Goal: Task Accomplishment & Management: Use online tool/utility

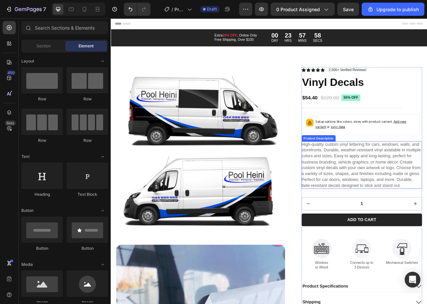
scroll to position [66, 0]
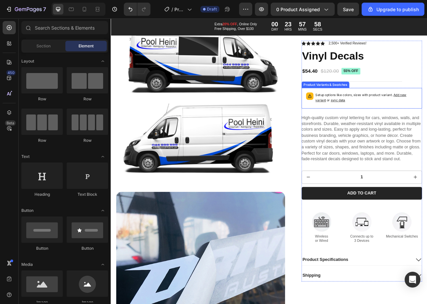
click at [405, 87] on pre "55% off" at bounding box center [410, 84] width 24 height 8
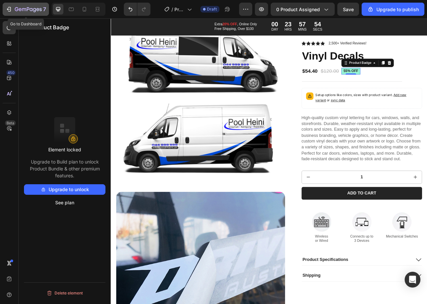
click at [15, 7] on icon "button" at bounding box center [28, 10] width 27 height 6
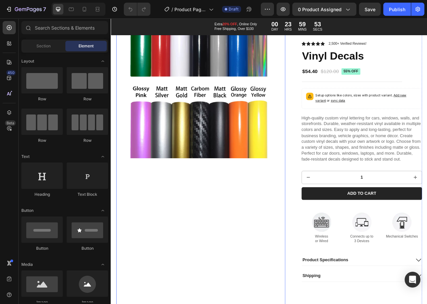
scroll to position [986, 0]
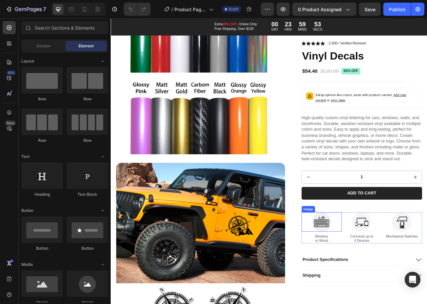
click at [374, 284] on img at bounding box center [373, 272] width 24 height 24
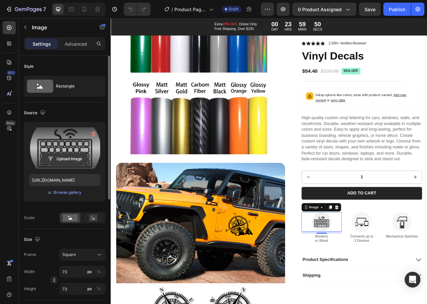
click at [79, 159] on input "file" at bounding box center [64, 158] width 45 height 11
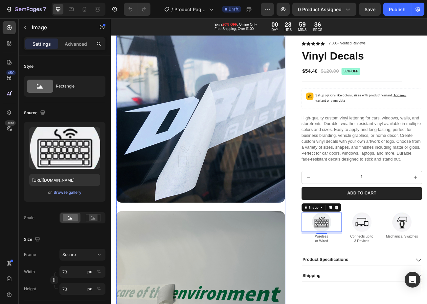
scroll to position [0, 0]
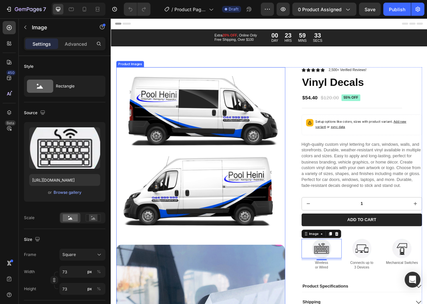
click at [228, 134] on img at bounding box center [222, 184] width 211 height 211
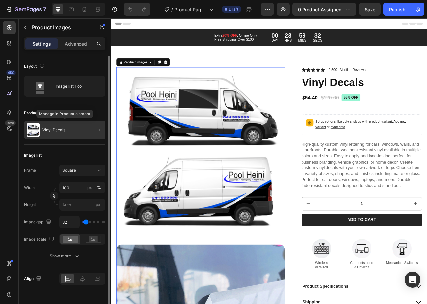
click at [74, 126] on div "Vinyl Decals" at bounding box center [65, 130] width 82 height 18
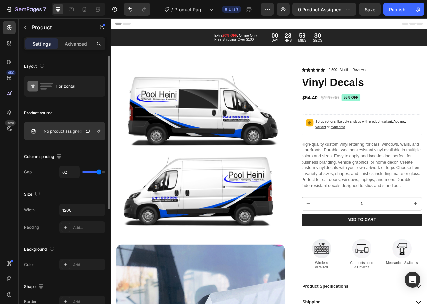
click at [67, 134] on div "No product assigned" at bounding box center [65, 131] width 82 height 18
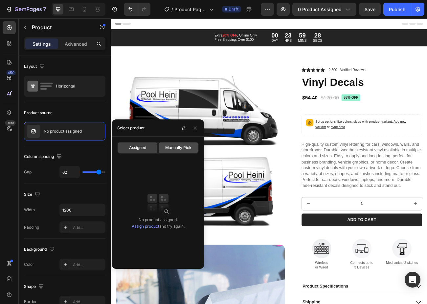
click at [167, 148] on span "Manually Pick" at bounding box center [178, 148] width 26 height 6
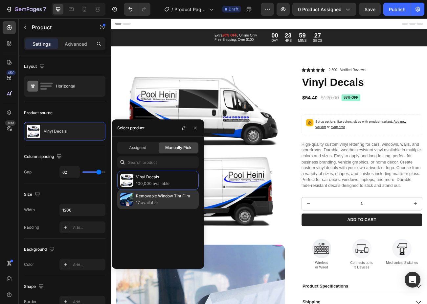
click at [155, 196] on p "Removable Window Tint Film" at bounding box center [166, 196] width 60 height 7
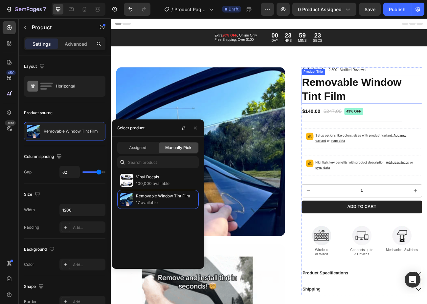
click at [427, 101] on h1 "Removable Window Tint Film" at bounding box center [424, 107] width 151 height 36
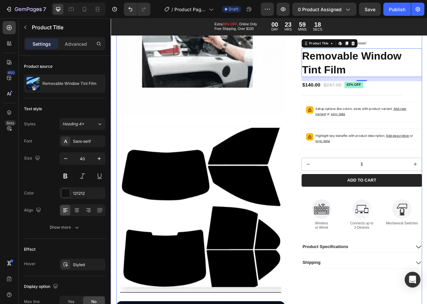
scroll to position [395, 0]
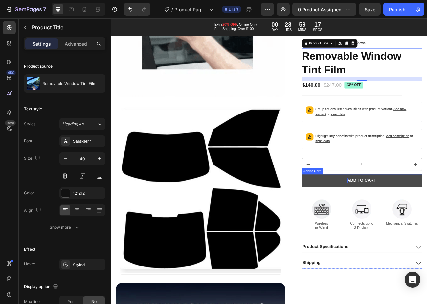
click at [405, 221] on div "Add to cart" at bounding box center [423, 220] width 36 height 7
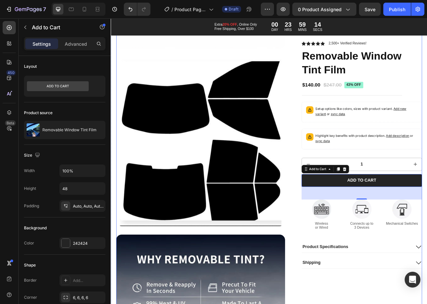
scroll to position [493, 0]
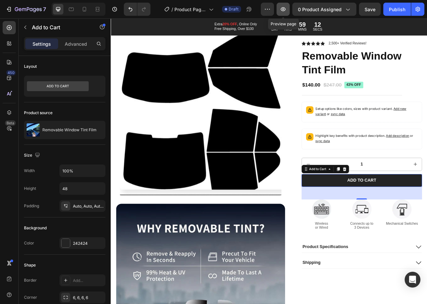
click at [287, 8] on icon "button" at bounding box center [283, 9] width 7 height 7
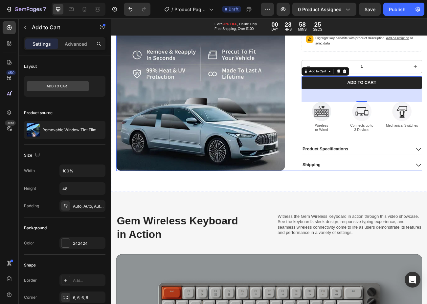
scroll to position [756, 0]
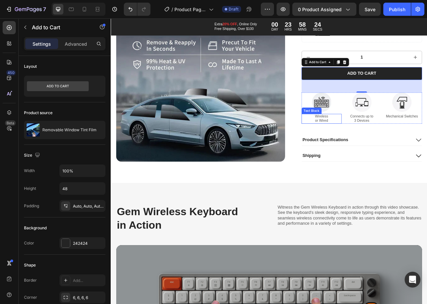
click at [374, 138] on p "Wireless or Wired" at bounding box center [373, 143] width 49 height 11
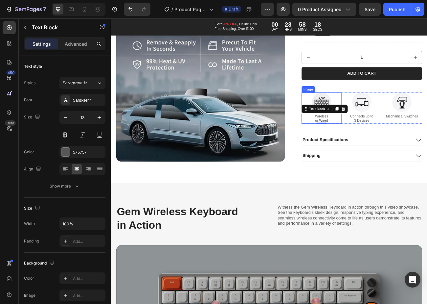
click at [361, 111] on img at bounding box center [373, 123] width 24 height 24
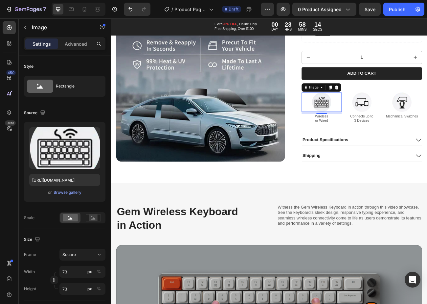
click at [372, 140] on div "8" at bounding box center [373, 142] width 7 height 5
click at [390, 102] on icon at bounding box center [392, 104] width 5 height 5
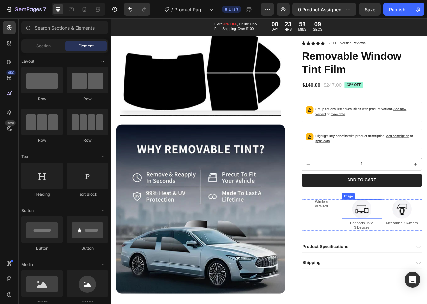
scroll to position [658, 0]
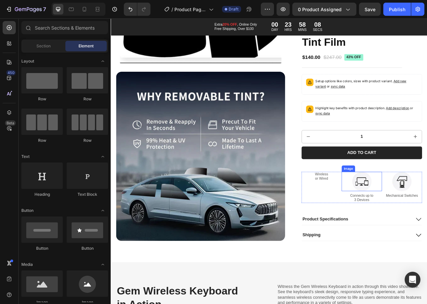
click at [426, 209] on img at bounding box center [424, 221] width 24 height 24
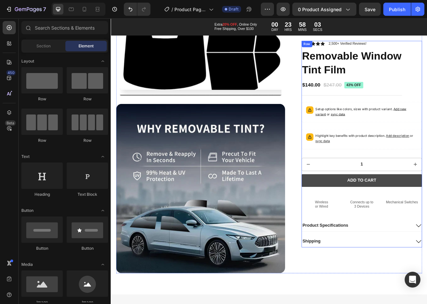
scroll to position [592, 0]
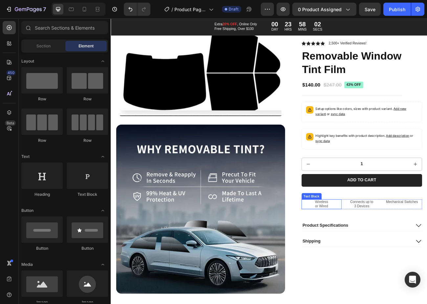
click at [383, 247] on p "Wireless or Wired" at bounding box center [373, 250] width 49 height 11
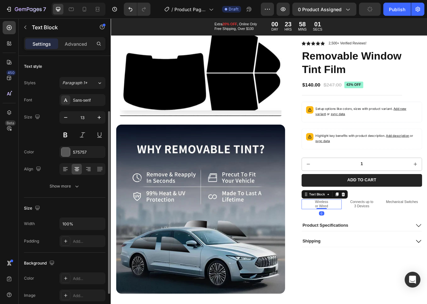
scroll to position [123, 0]
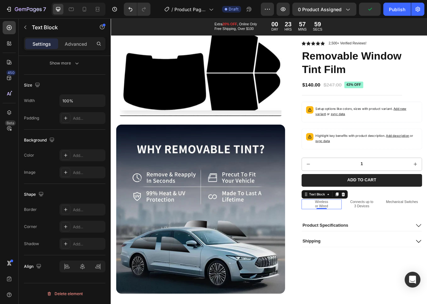
click at [374, 247] on p "Wireless or Wired" at bounding box center [373, 250] width 49 height 11
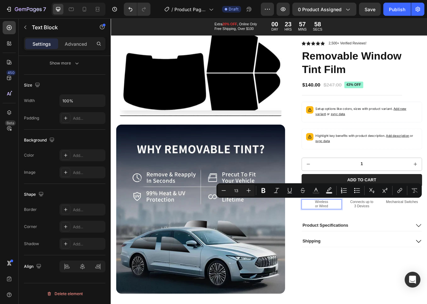
click at [374, 252] on p "Wireless or Wired" at bounding box center [373, 250] width 49 height 11
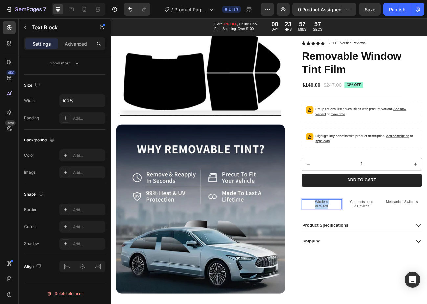
drag, startPoint x: 378, startPoint y: 251, endPoint x: 356, endPoint y: 247, distance: 22.3
click at [356, 247] on p "Wireless or Wired" at bounding box center [373, 250] width 49 height 11
click at [424, 252] on p "Connects up to 3 Devices" at bounding box center [423, 250] width 49 height 11
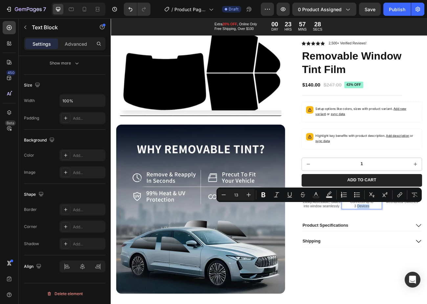
click at [426, 252] on p "Connects up to 3 Devices" at bounding box center [423, 250] width 49 height 11
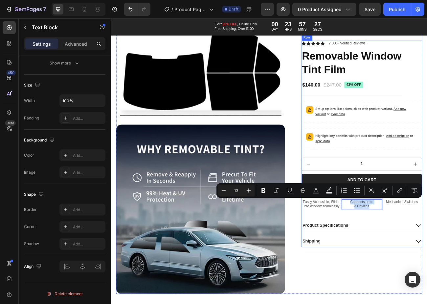
drag, startPoint x: 430, startPoint y: 253, endPoint x: 401, endPoint y: 243, distance: 30.4
click at [401, 243] on div "Icon Icon Icon Icon Icon Icon List 2,500+ Verified Reviews! Text Block Row Remo…" at bounding box center [424, 174] width 151 height 257
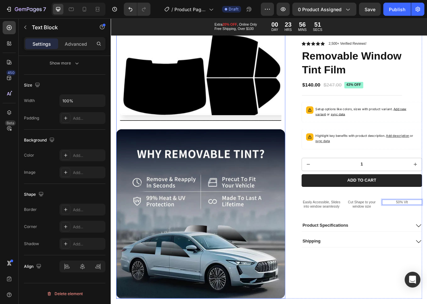
scroll to position [592, 0]
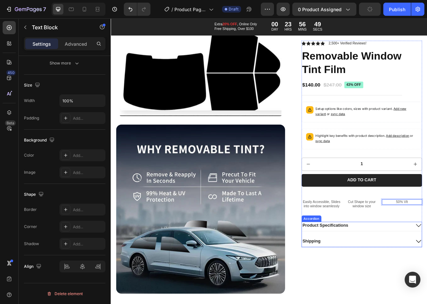
click at [378, 278] on p "Product Specifications" at bounding box center [378, 276] width 57 height 7
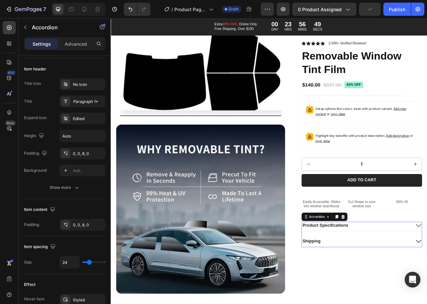
scroll to position [0, 0]
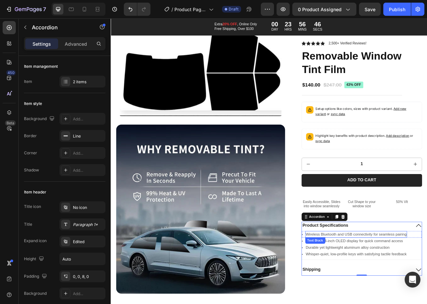
click at [427, 299] on p "Compact 2.4-inch OLED display for quick command access" at bounding box center [414, 295] width 121 height 7
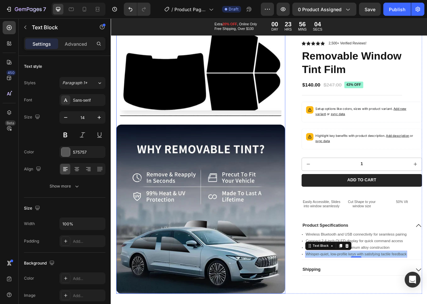
scroll to position [625, 0]
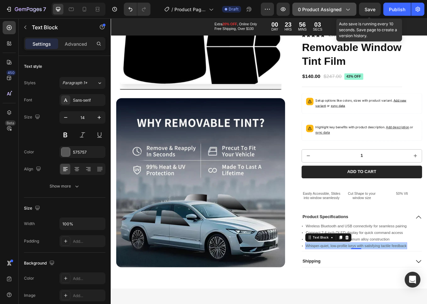
drag, startPoint x: 363, startPoint y: 9, endPoint x: 354, endPoint y: 11, distance: 9.4
click at [363, 9] on button "Save" at bounding box center [370, 9] width 22 height 13
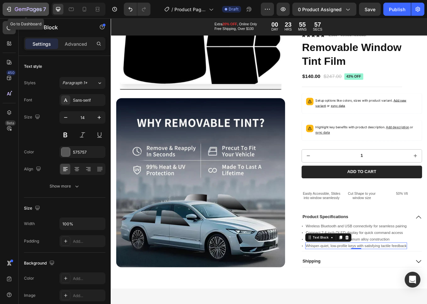
click at [13, 7] on div "7" at bounding box center [26, 9] width 40 height 8
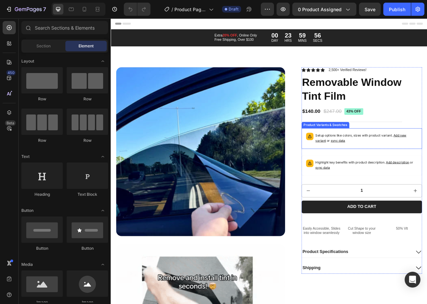
click at [392, 143] on div "$140.00 Product Price Product Price $247.00 Product Price Product Price 43% off…" at bounding box center [411, 139] width 125 height 18
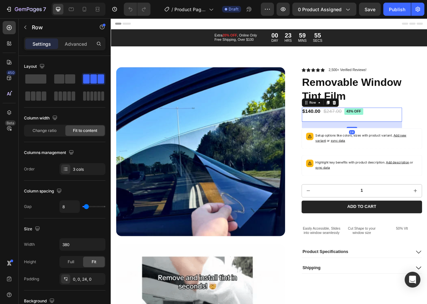
click at [392, 149] on div "24" at bounding box center [411, 151] width 125 height 8
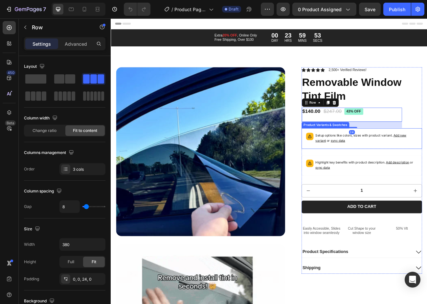
click at [386, 170] on span "sync data" at bounding box center [394, 170] width 18 height 5
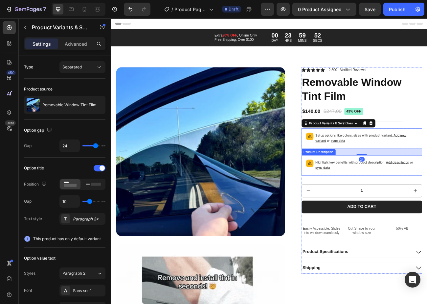
scroll to position [132, 0]
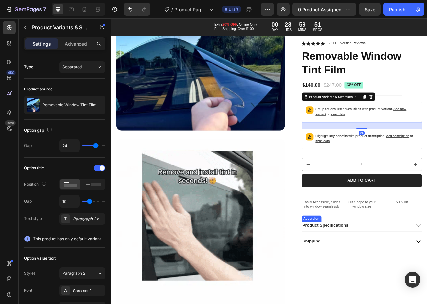
click at [413, 278] on div "Product Specifications" at bounding box center [417, 276] width 137 height 9
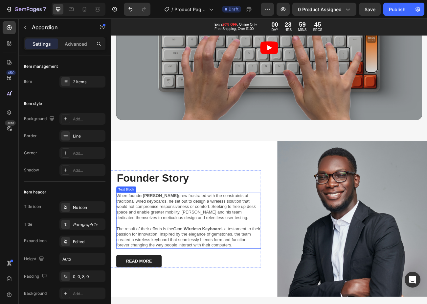
scroll to position [921, 0]
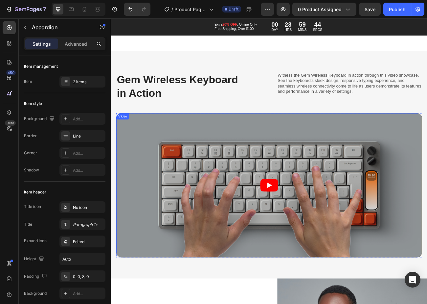
click at [266, 174] on article at bounding box center [307, 226] width 381 height 180
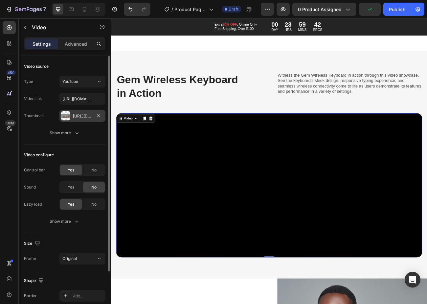
click at [75, 117] on div "Https://cdn.Shopify.Com/s/files/1/0676/9341/2442/files/gempages_581419883493851…" at bounding box center [82, 116] width 19 height 6
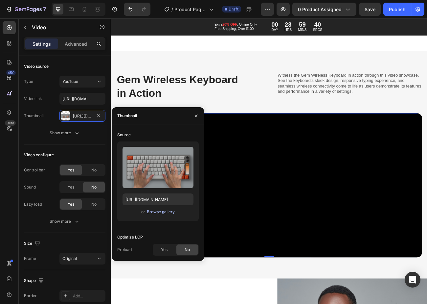
click at [164, 210] on div "Browse gallery" at bounding box center [161, 212] width 28 height 6
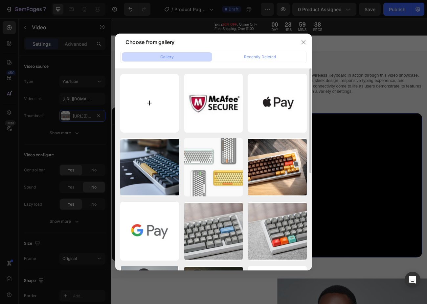
click at [154, 111] on input "file" at bounding box center [149, 103] width 59 height 59
click at [305, 45] on button "button" at bounding box center [304, 42] width 11 height 11
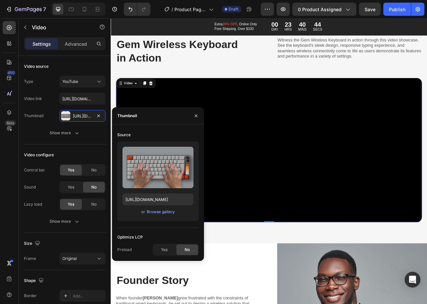
scroll to position [953, 0]
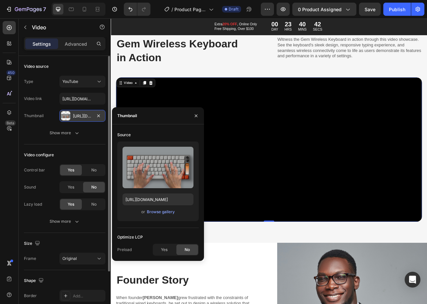
click at [86, 111] on div "Https://cdn.Shopify.Com/s/files/1/0676/9341/2442/files/gempages_581419883493851…" at bounding box center [83, 116] width 46 height 12
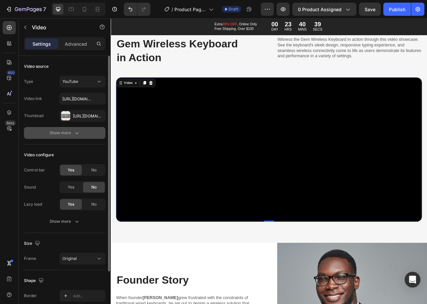
click at [67, 131] on div "Show more" at bounding box center [65, 133] width 31 height 7
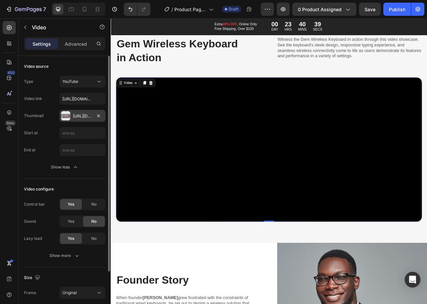
click at [73, 119] on div "Https://cdn.Shopify.Com/s/files/1/0676/9341/2442/files/gempages_581419883493851…" at bounding box center [83, 116] width 46 height 12
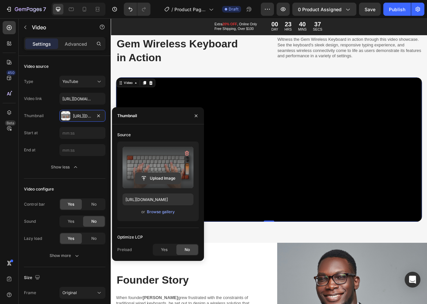
click at [156, 178] on input "file" at bounding box center [157, 178] width 45 height 11
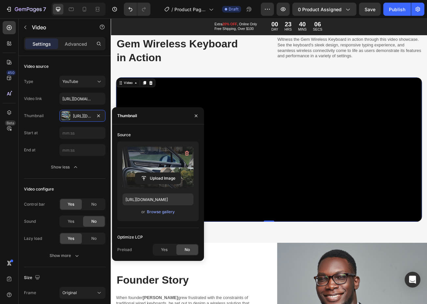
type input "https://cdn.shopify.com/s/files/1/0676/9341/2442/files/gempages_581419883493851…"
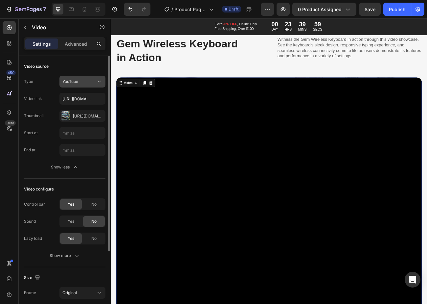
click at [98, 77] on button "YouTube" at bounding box center [83, 82] width 46 height 12
click at [90, 82] on div "YouTube" at bounding box center [79, 82] width 34 height 6
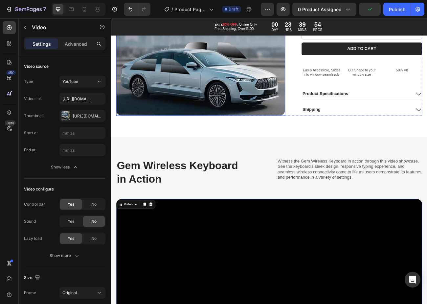
scroll to position [921, 0]
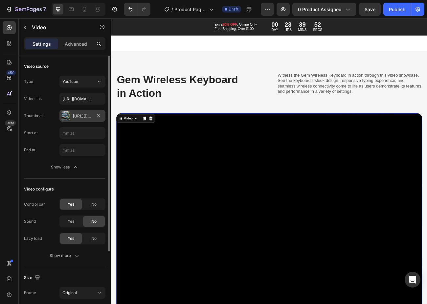
click at [75, 118] on div "Https://cdn.Shopify.Com/s/files/1/0676/9341/2442/files/gempages_581419883493851…" at bounding box center [82, 116] width 19 height 6
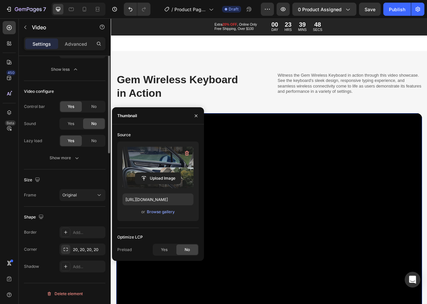
scroll to position [0, 0]
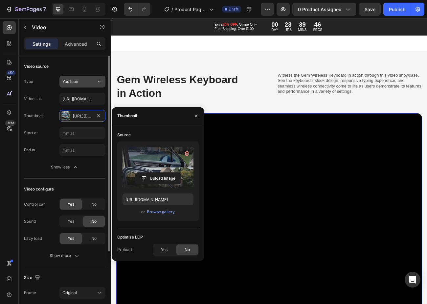
click at [82, 78] on div "YouTube" at bounding box center [82, 81] width 40 height 7
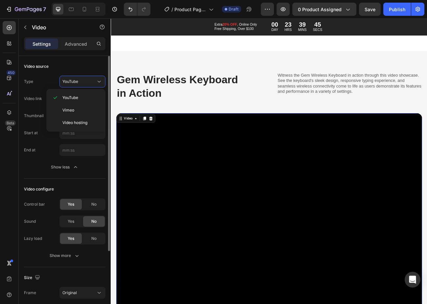
click at [71, 70] on div "Video source" at bounding box center [65, 66] width 82 height 11
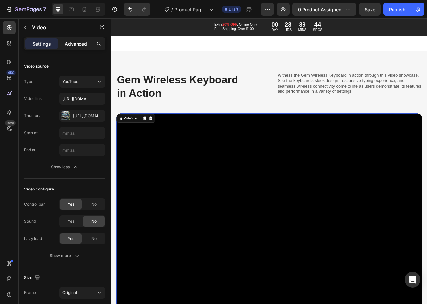
click at [71, 43] on p "Advanced" at bounding box center [76, 43] width 22 height 7
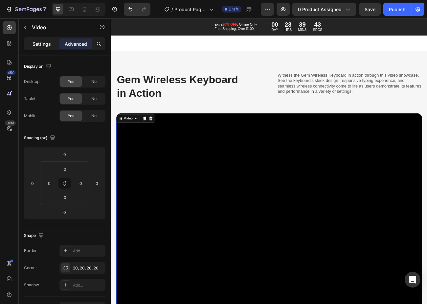
click at [47, 48] on div "Settings" at bounding box center [41, 43] width 33 height 11
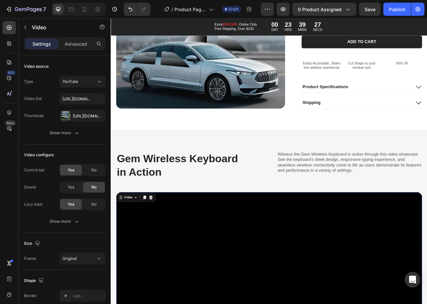
scroll to position [822, 0]
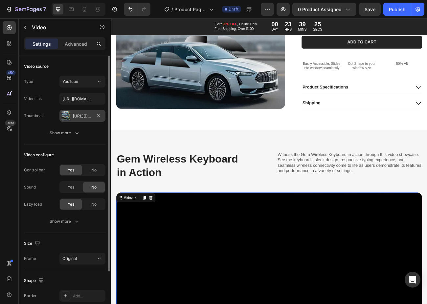
click at [75, 120] on div "Https://cdn.Shopify.Com/s/files/1/0676/9341/2442/files/gempages_581419883493851…" at bounding box center [83, 116] width 46 height 12
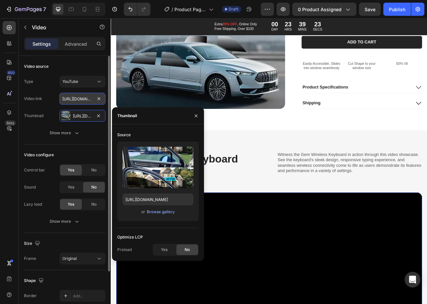
click at [93, 97] on input "https://www.youtube.com/watch?v=cyzh48XRS4M" at bounding box center [83, 99] width 46 height 12
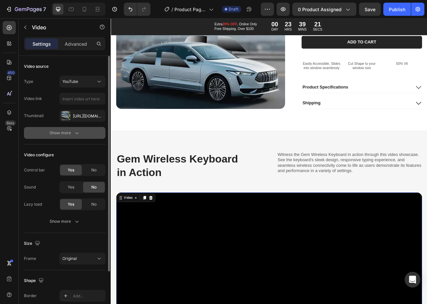
click at [74, 132] on icon "button" at bounding box center [77, 133] width 7 height 7
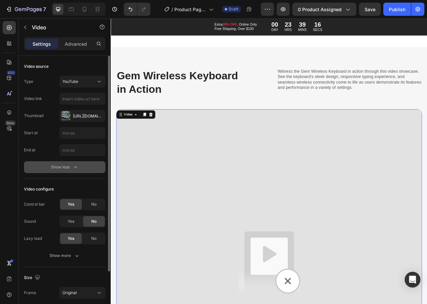
scroll to position [921, 0]
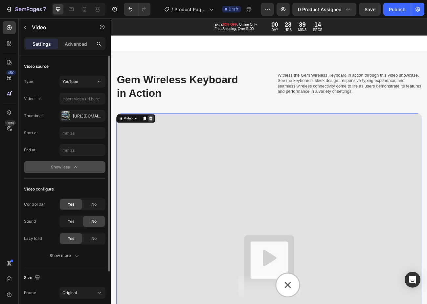
click at [157, 139] on div at bounding box center [160, 143] width 8 height 8
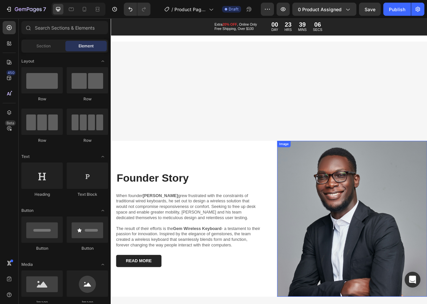
scroll to position [1085, 0]
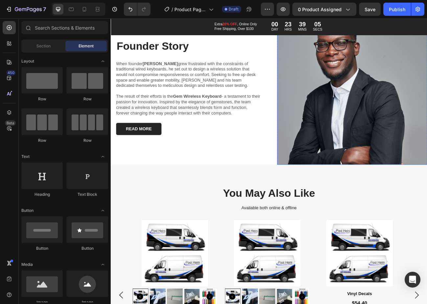
click at [386, 149] on img at bounding box center [411, 104] width 187 height 194
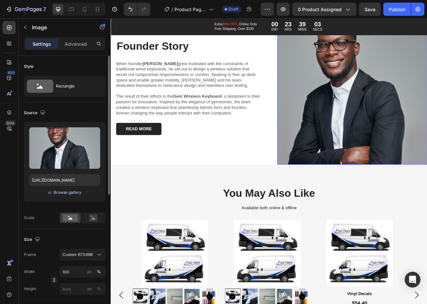
click at [67, 193] on div "Browse gallery" at bounding box center [68, 192] width 28 height 6
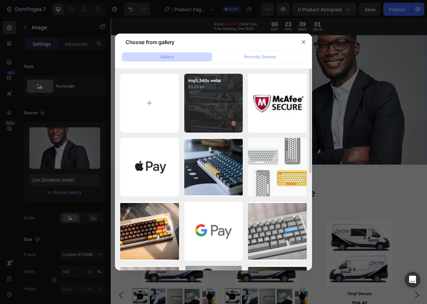
click at [199, 89] on p "93.20 kb" at bounding box center [213, 87] width 51 height 7
type input "https://cdn.shopify.com/s/files/1/0676/9341/2442/files/gempages_581419883493851…"
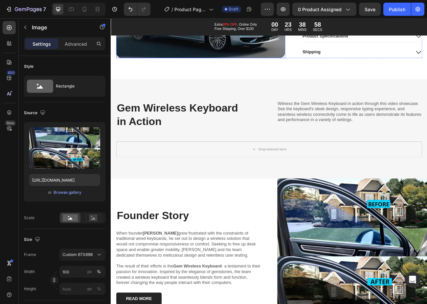
scroll to position [888, 0]
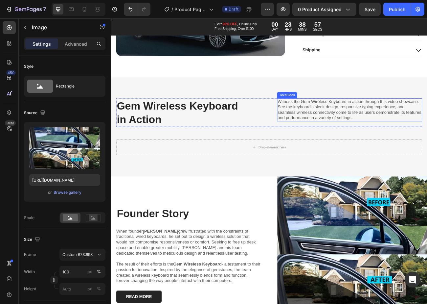
click at [345, 126] on p "Witness the Gem Wireless Keyboard in action through this video showcase. See th…" at bounding box center [409, 132] width 180 height 27
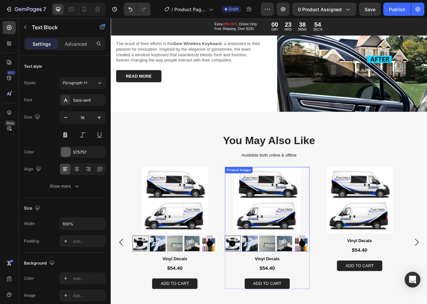
scroll to position [1216, 0]
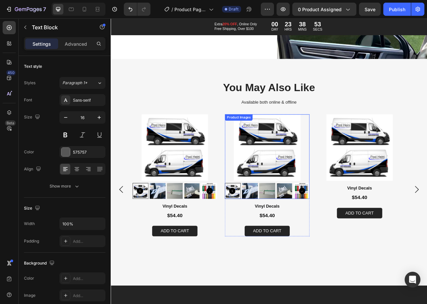
click at [293, 165] on img at bounding box center [305, 179] width 105 height 83
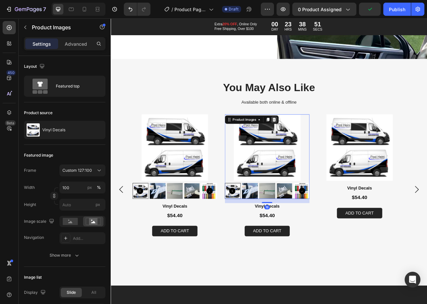
click at [317, 142] on icon at bounding box center [314, 144] width 5 height 5
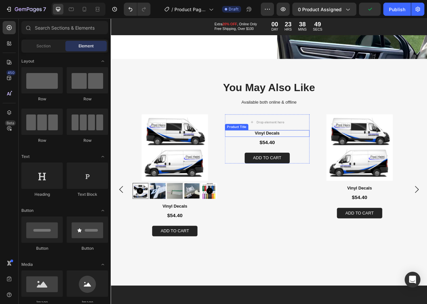
click at [338, 159] on h3 "Vinyl Decals" at bounding box center [305, 161] width 105 height 8
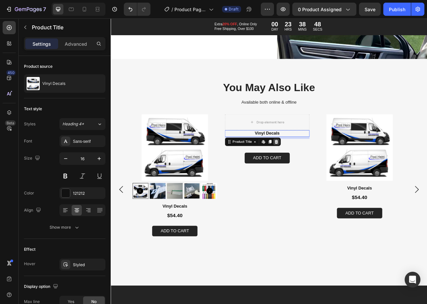
click at [316, 172] on div at bounding box center [317, 172] width 8 height 8
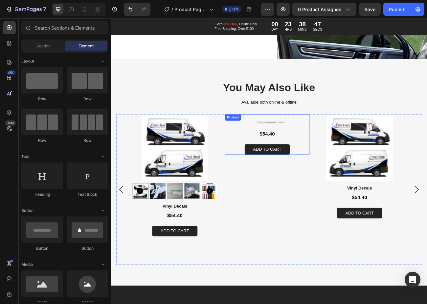
click at [340, 165] on div "$54.40 Product Price Product Price Add to cart Add to Cart" at bounding box center [305, 172] width 105 height 31
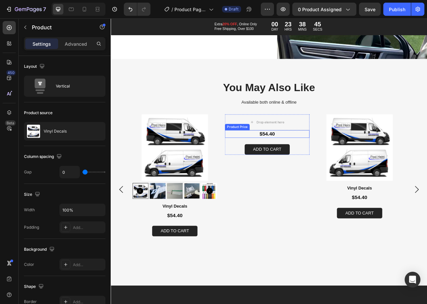
click at [313, 157] on div "$54.40" at bounding box center [305, 162] width 105 height 10
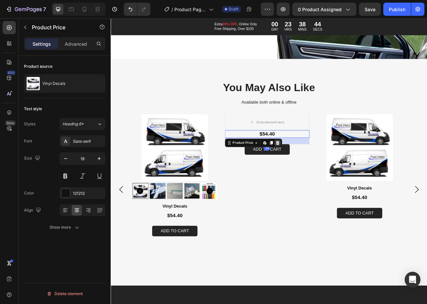
click at [319, 171] on icon at bounding box center [318, 173] width 5 height 5
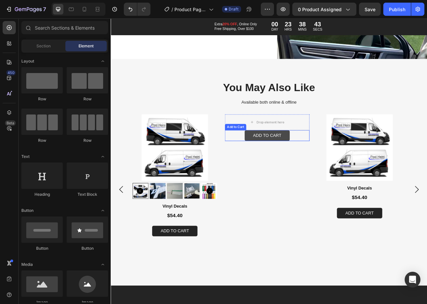
click at [325, 164] on button "Add to cart" at bounding box center [305, 163] width 57 height 13
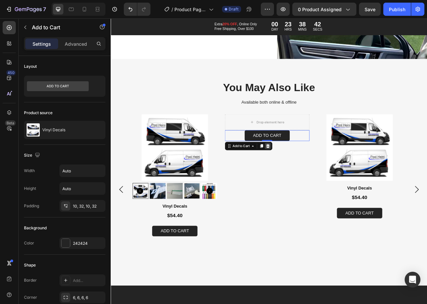
click at [305, 175] on icon at bounding box center [306, 177] width 5 height 5
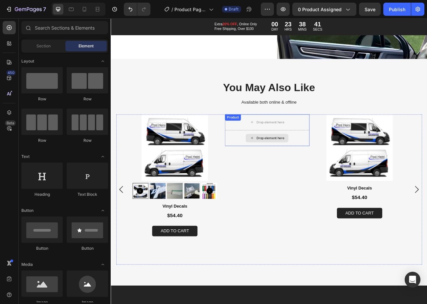
click at [314, 151] on div "Drop element here" at bounding box center [305, 148] width 105 height 20
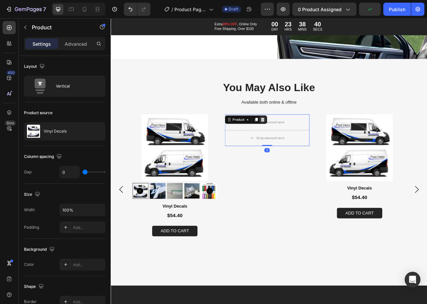
click at [298, 143] on icon at bounding box center [299, 144] width 5 height 5
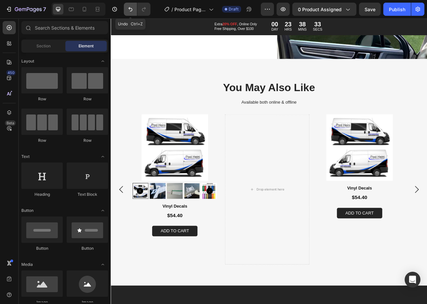
click at [134, 11] on button "Undo/Redo" at bounding box center [130, 9] width 13 height 13
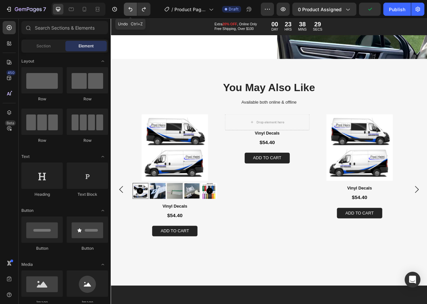
click at [134, 11] on button "Undo/Redo" at bounding box center [130, 9] width 13 height 13
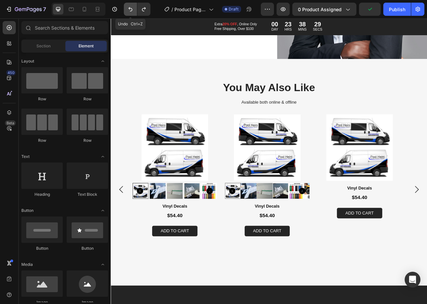
click at [134, 11] on button "Undo/Redo" at bounding box center [130, 9] width 13 height 13
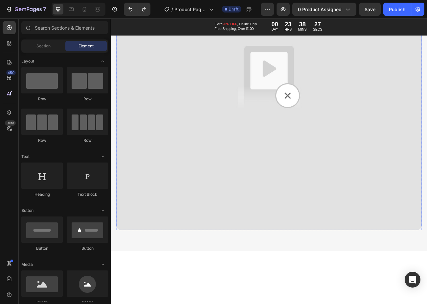
scroll to position [1052, 0]
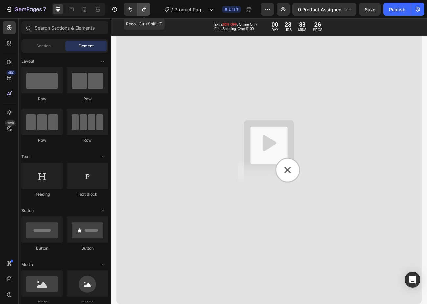
click at [150, 7] on button "Undo/Redo" at bounding box center [143, 9] width 13 height 13
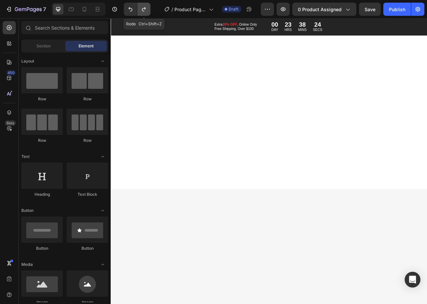
click at [149, 7] on button "Undo/Redo" at bounding box center [143, 9] width 13 height 13
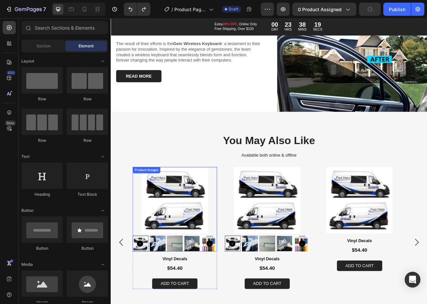
scroll to position [1216, 0]
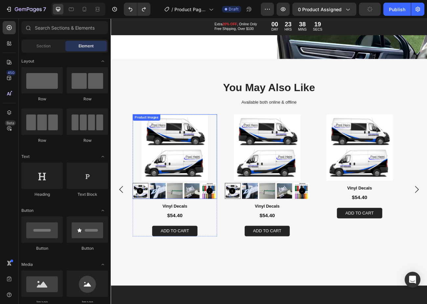
click at [157, 186] on img at bounding box center [190, 179] width 105 height 83
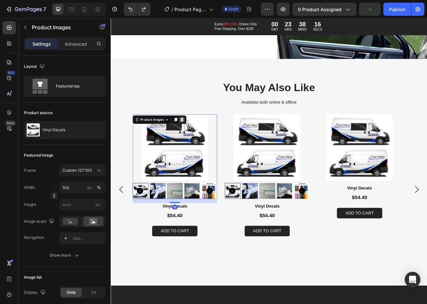
click at [198, 142] on icon at bounding box center [199, 144] width 4 height 5
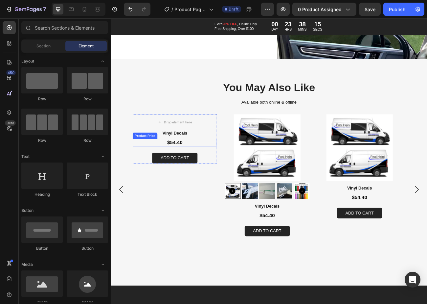
click at [192, 168] on div "$54.40" at bounding box center [190, 173] width 105 height 10
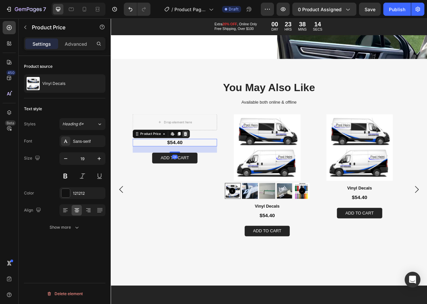
click at [203, 160] on icon at bounding box center [204, 162] width 4 height 5
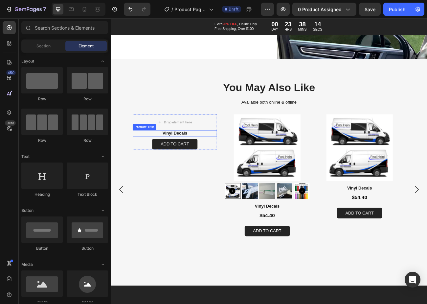
click at [200, 159] on h3 "Vinyl Decals" at bounding box center [190, 161] width 105 height 8
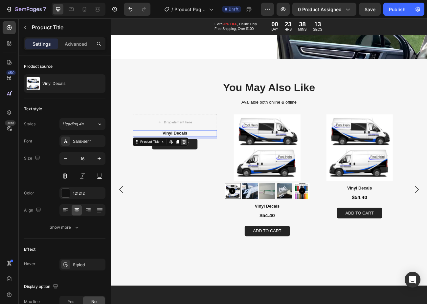
click at [204, 170] on icon at bounding box center [201, 171] width 5 height 5
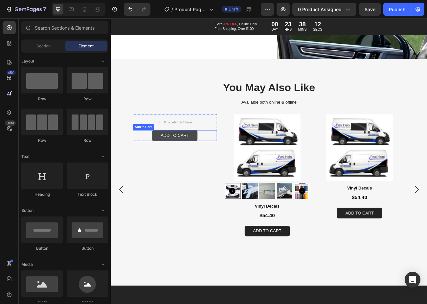
click at [204, 161] on div "Add to cart" at bounding box center [191, 164] width 36 height 7
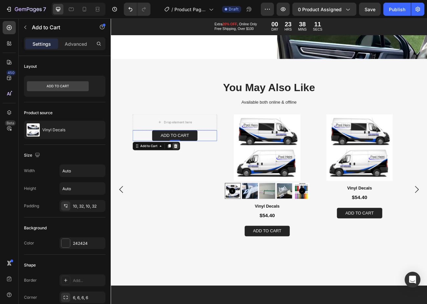
click at [190, 175] on icon at bounding box center [191, 177] width 4 height 5
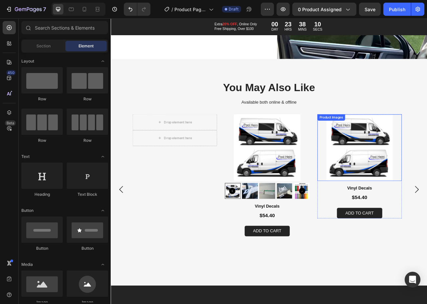
click at [427, 160] on img at bounding box center [420, 179] width 105 height 83
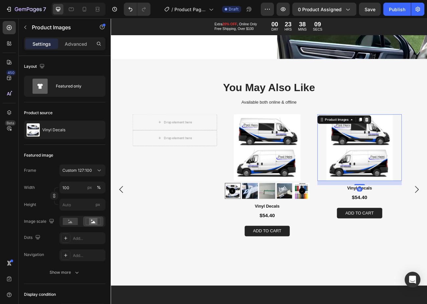
click at [427, 144] on div at bounding box center [430, 144] width 8 height 8
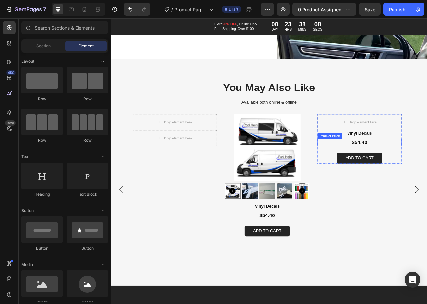
click at [420, 168] on div "$54.40" at bounding box center [420, 173] width 105 height 10
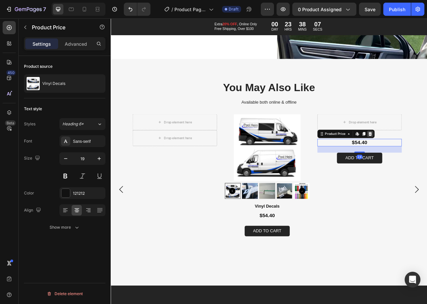
click at [427, 160] on icon at bounding box center [434, 162] width 4 height 5
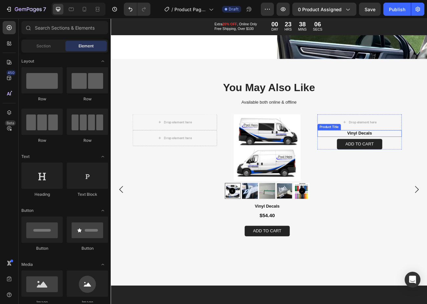
click at [427, 158] on h3 "Vinyl Decals" at bounding box center [420, 161] width 105 height 8
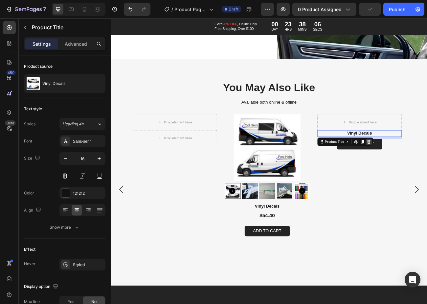
click at [427, 169] on icon at bounding box center [432, 171] width 5 height 5
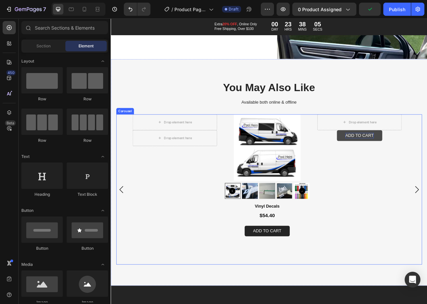
click at [427, 163] on div "Add to cart" at bounding box center [421, 164] width 36 height 7
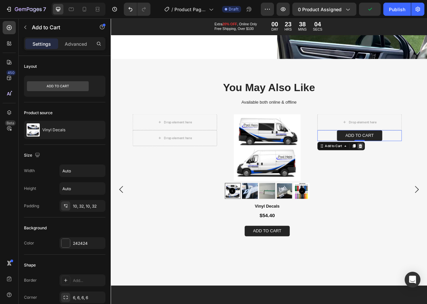
click at [423, 175] on icon at bounding box center [422, 177] width 4 height 5
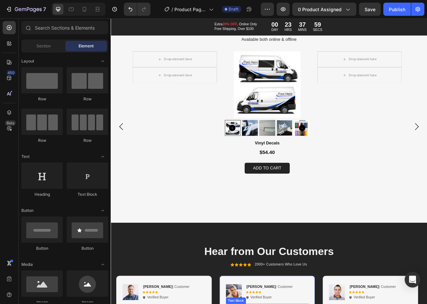
scroll to position [1447, 0]
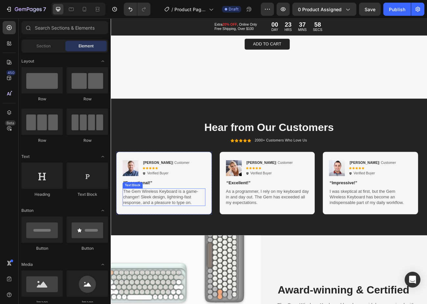
click at [150, 241] on p "The Gem Wireless Keyboard is a game-changer! Sleek design, lightning-fast respo…" at bounding box center [177, 241] width 102 height 20
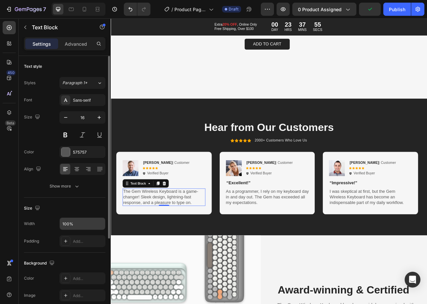
scroll to position [123, 0]
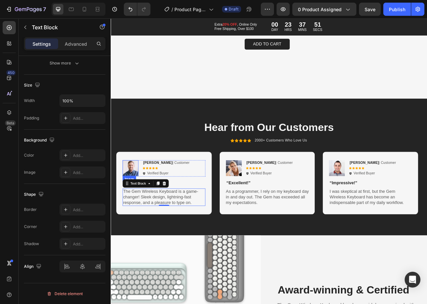
click at [131, 203] on img at bounding box center [135, 205] width 20 height 20
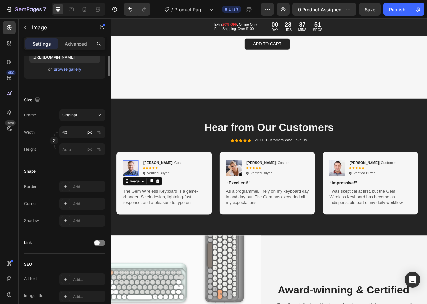
scroll to position [0, 0]
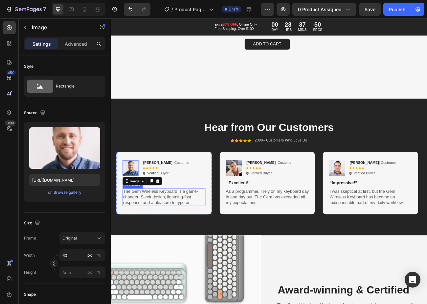
click at [162, 242] on p "The Gem Wireless Keyboard is a game-changer! Sleek design, lightning-fast respo…" at bounding box center [177, 241] width 102 height 20
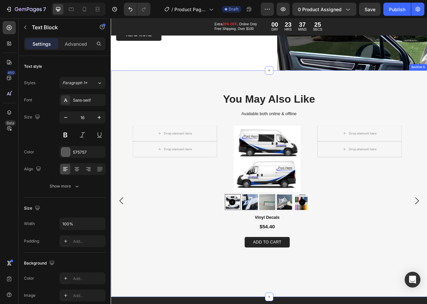
scroll to position [1088, 0]
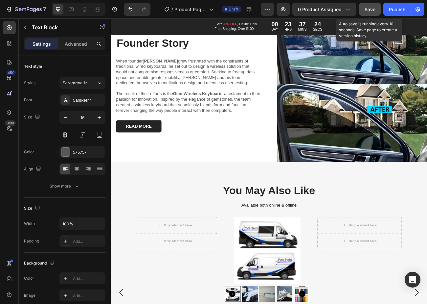
click at [373, 8] on span "Save" at bounding box center [370, 10] width 11 height 6
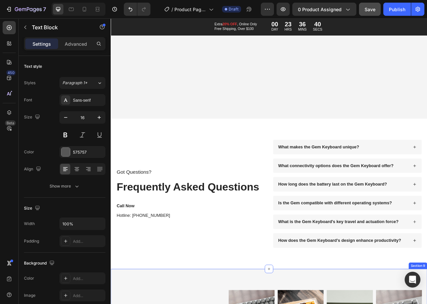
scroll to position [2038, 0]
